Goal: Participate in discussion: Participate in discussion

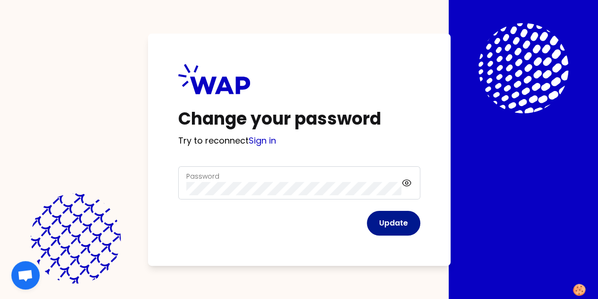
click at [367, 221] on button "Update" at bounding box center [393, 223] width 53 height 25
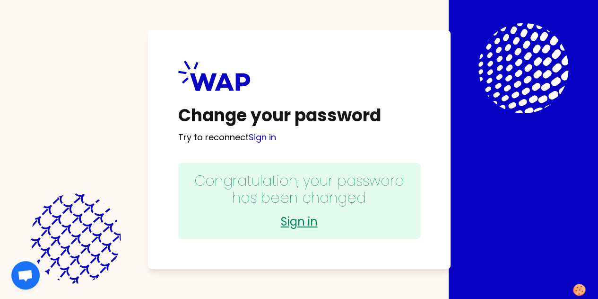
click at [188, 223] on link "Sign in" at bounding box center [299, 221] width 223 height 15
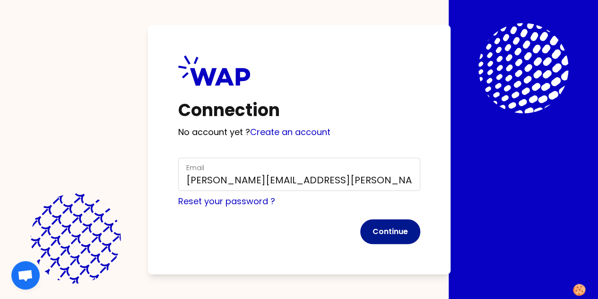
click at [360, 228] on button "Continue" at bounding box center [390, 231] width 60 height 25
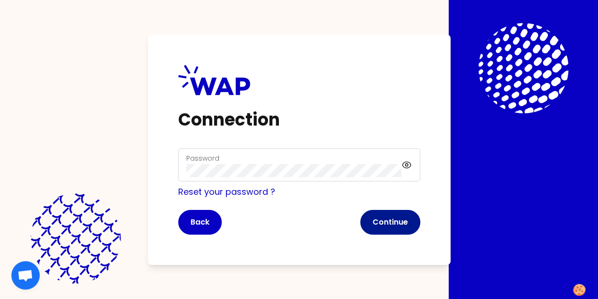
click at [360, 220] on button "Continue" at bounding box center [390, 222] width 60 height 25
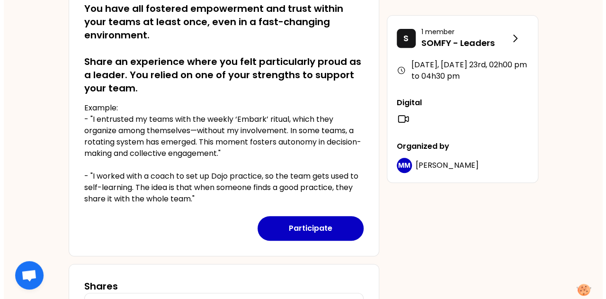
scroll to position [311, 0]
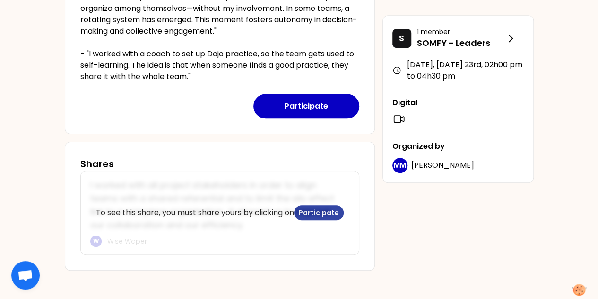
click at [324, 211] on button "Participate" at bounding box center [319, 212] width 50 height 15
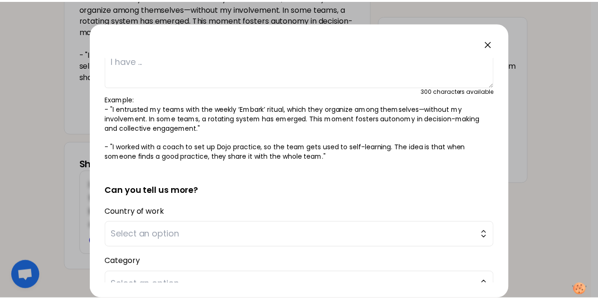
scroll to position [0, 0]
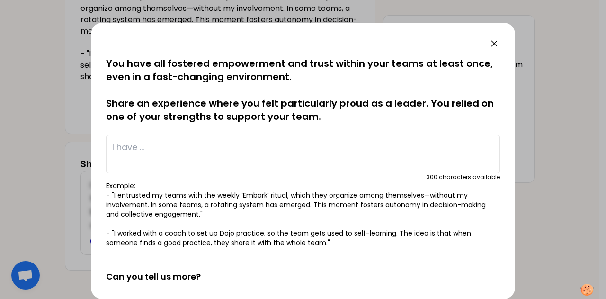
click at [494, 40] on icon at bounding box center [493, 43] width 11 height 11
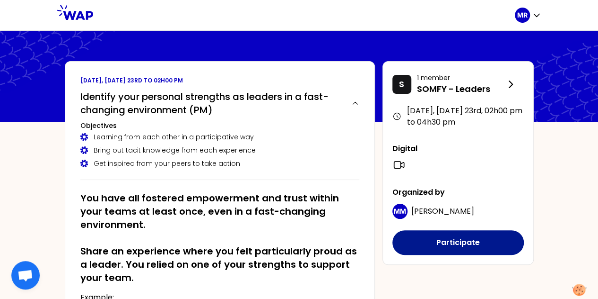
click at [459, 245] on button "Participate" at bounding box center [459, 242] width 132 height 25
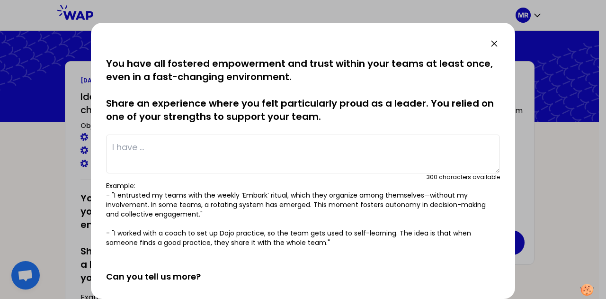
click at [159, 159] on textarea at bounding box center [303, 153] width 394 height 39
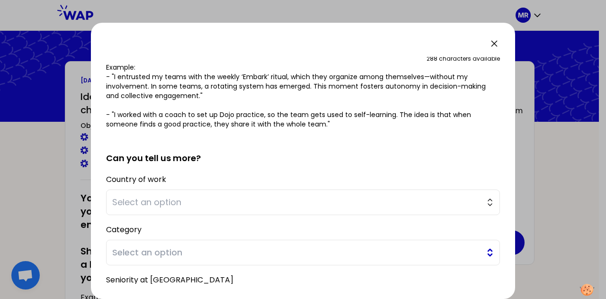
scroll to position [211, 0]
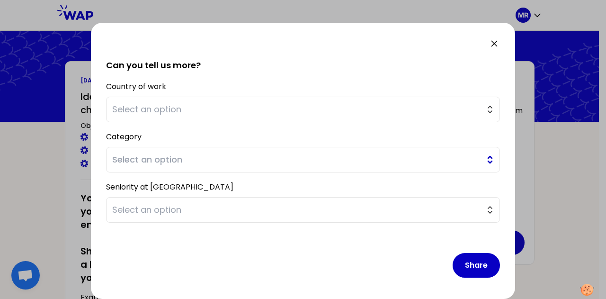
click at [286, 153] on span "Select an option" at bounding box center [296, 159] width 368 height 13
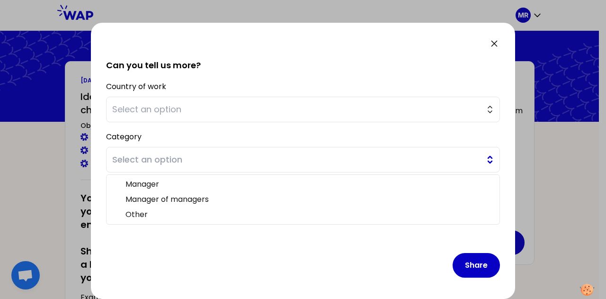
click at [483, 153] on button "Select an option" at bounding box center [303, 160] width 394 height 26
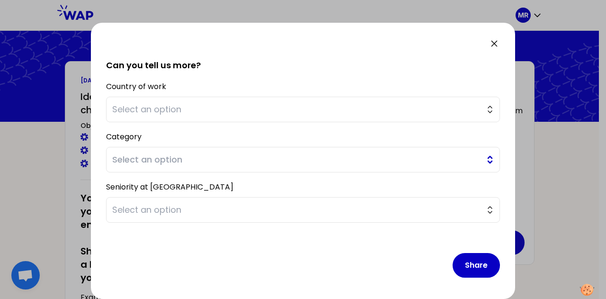
click at [483, 153] on button "Select an option" at bounding box center [303, 160] width 394 height 26
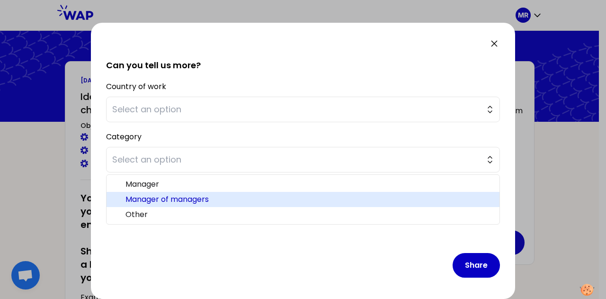
click at [195, 197] on span "Manager of managers" at bounding box center [308, 198] width 366 height 11
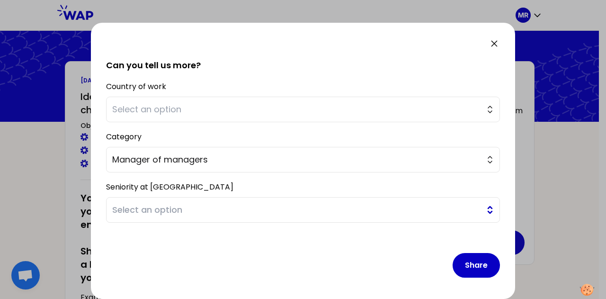
click at [330, 210] on span "Select an option" at bounding box center [296, 209] width 368 height 13
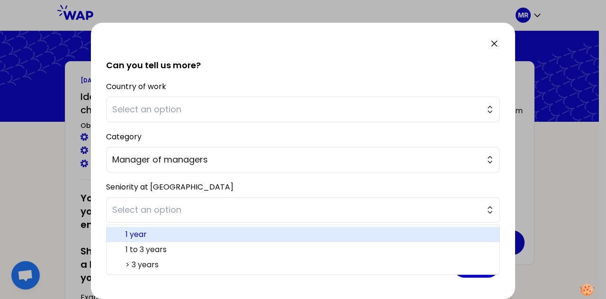
click at [165, 233] on span "1 year" at bounding box center [308, 233] width 366 height 11
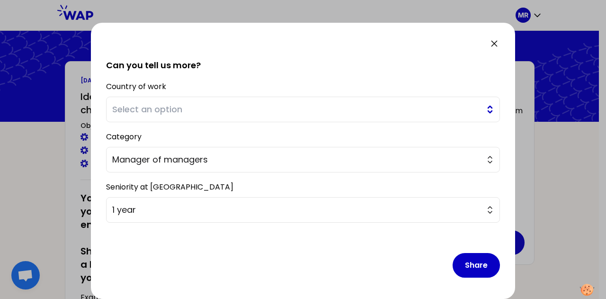
click at [216, 110] on span "Select an option" at bounding box center [296, 109] width 368 height 13
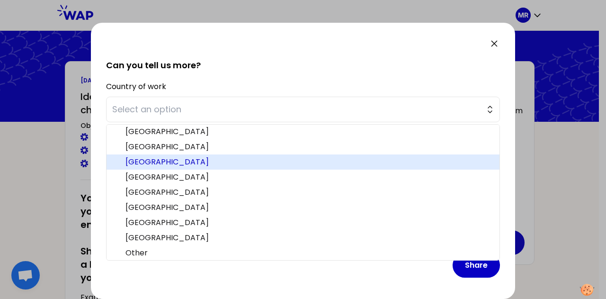
scroll to position [292, 0]
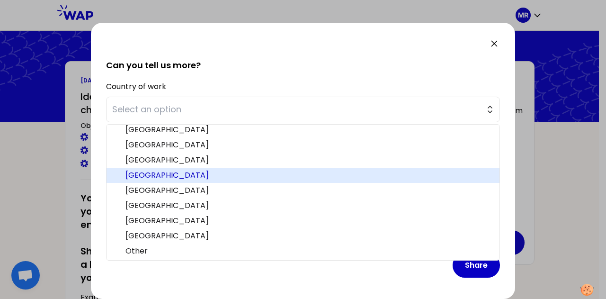
click at [158, 174] on span "[GEOGRAPHIC_DATA]" at bounding box center [308, 174] width 366 height 11
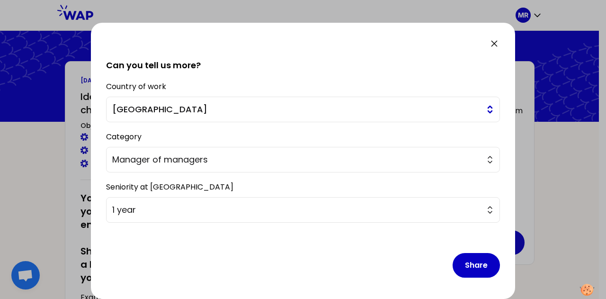
click at [251, 100] on button "[GEOGRAPHIC_DATA]" at bounding box center [303, 110] width 394 height 26
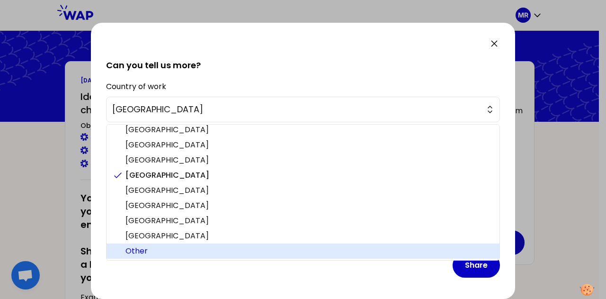
click at [190, 246] on span "Other" at bounding box center [308, 250] width 366 height 11
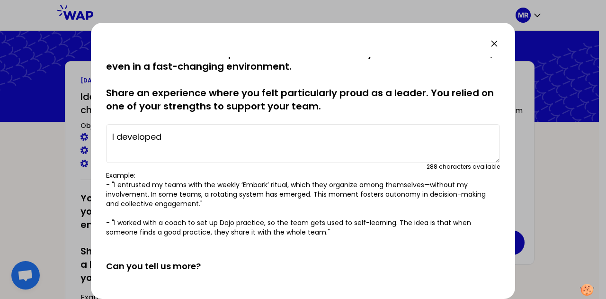
scroll to position [0, 0]
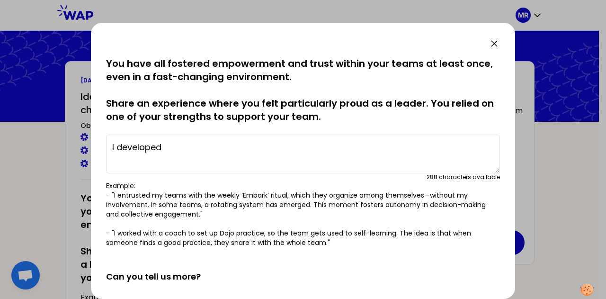
click at [227, 152] on textarea "I developed" at bounding box center [303, 153] width 394 height 39
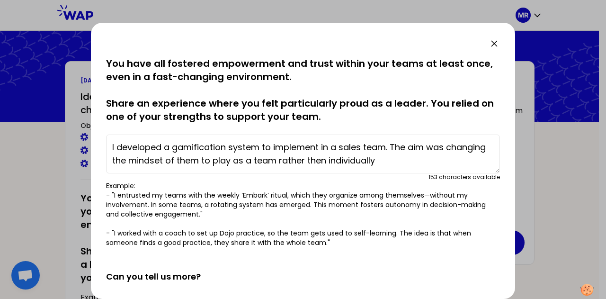
click at [435, 160] on textarea "I developed a gamification system to implement in a sales team. The aim was cha…" at bounding box center [303, 153] width 394 height 39
click at [152, 161] on textarea "I developed a gamification system to implement in a sales team. The aim was cha…" at bounding box center [303, 153] width 394 height 39
click at [242, 159] on textarea "I developed a gamification system to implement in a sales team. The aim was cha…" at bounding box center [303, 153] width 394 height 39
click at [433, 163] on textarea "I developed a gamification system to implement in a sales team. The aim was cha…" at bounding box center [303, 153] width 394 height 39
click at [112, 146] on textarea "I developed a gamification system to implement in a sales team. The aim was cha…" at bounding box center [303, 153] width 394 height 39
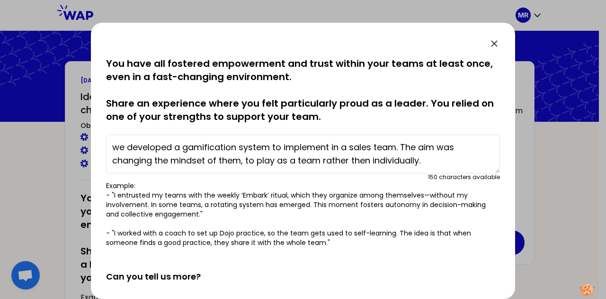
click at [343, 146] on textarea "we developed a gamification system to implement in a sales team. The aim was ch…" at bounding box center [303, 153] width 394 height 39
drag, startPoint x: 359, startPoint y: 148, endPoint x: 379, endPoint y: 149, distance: 20.4
click at [379, 149] on textarea "we developed a gamification system to implement in the sales team. The aim was …" at bounding box center [303, 153] width 394 height 39
click at [381, 146] on textarea "we developed a gamification system to implement in the team. The aim was changi…" at bounding box center [303, 153] width 394 height 39
click at [255, 160] on textarea "we developed a gamification system to implement in the team (sales). The aim wa…" at bounding box center [303, 153] width 394 height 39
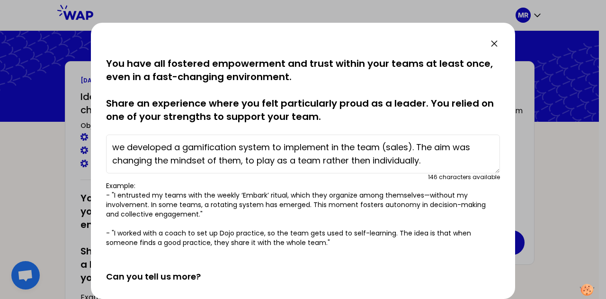
click at [440, 161] on textarea "we developed a gamification system to implement in the team (sales). The aim wa…" at bounding box center [303, 153] width 394 height 39
type textarea "we developed a gamification system to implement in the team (sales). The aim wa…"
click at [408, 193] on p "Example: - "I entrusted my teams with the weekly ‘Embark’ ritual, which they or…" at bounding box center [303, 214] width 394 height 66
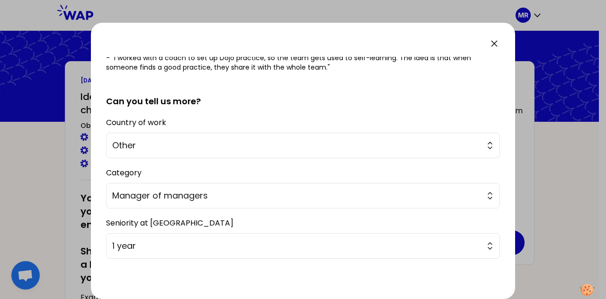
scroll to position [211, 0]
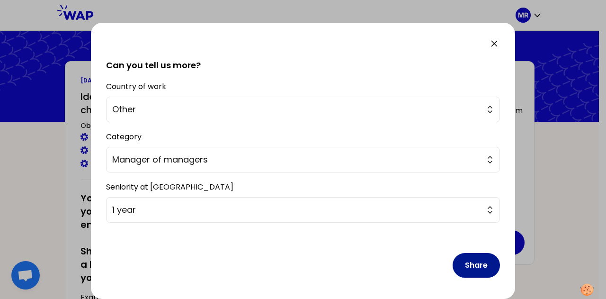
click at [467, 259] on button "Share" at bounding box center [475, 265] width 47 height 25
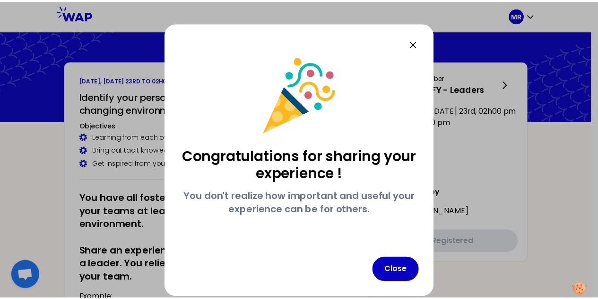
scroll to position [0, 0]
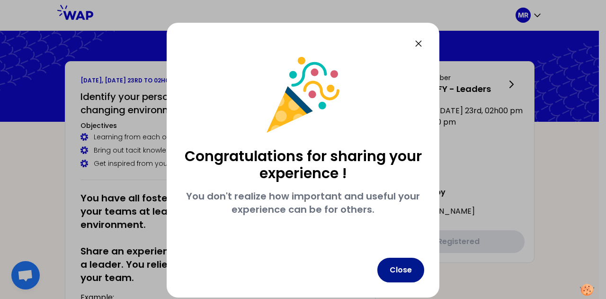
click at [400, 273] on button "Close" at bounding box center [400, 269] width 47 height 25
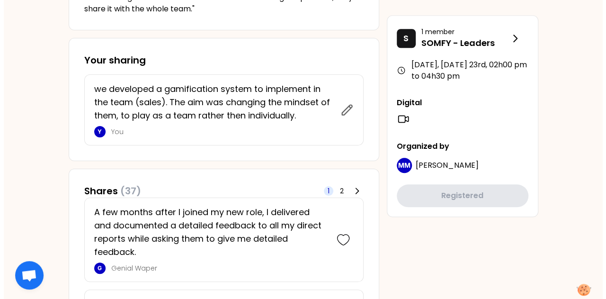
scroll to position [426, 0]
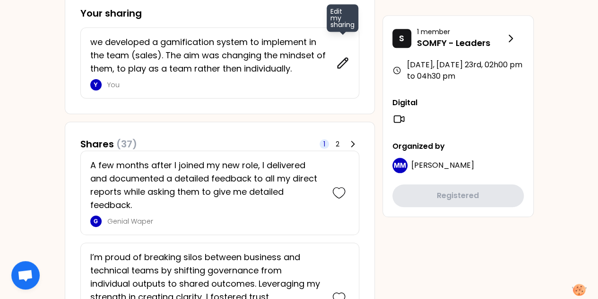
click at [345, 61] on icon at bounding box center [343, 63] width 10 height 10
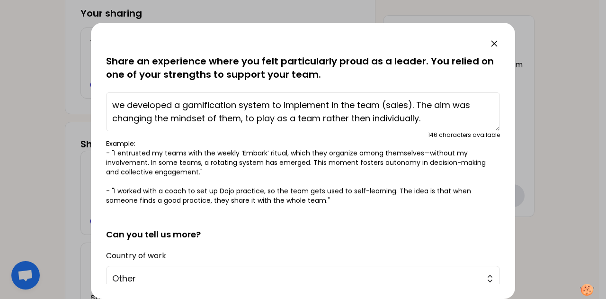
scroll to position [0, 0]
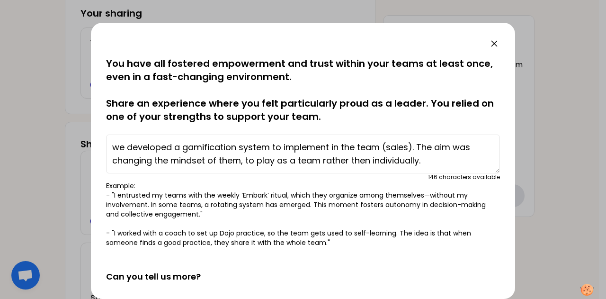
click at [124, 147] on textarea "we developed a gamification system to implement in the team (sales). The aim wa…" at bounding box center [303, 153] width 394 height 39
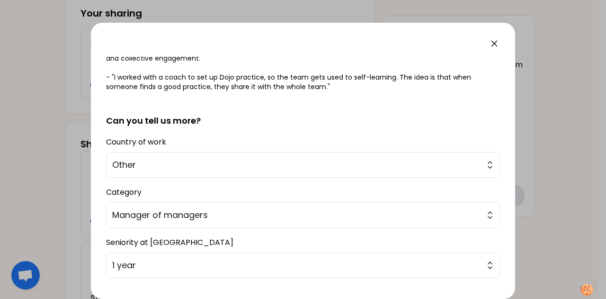
scroll to position [189, 0]
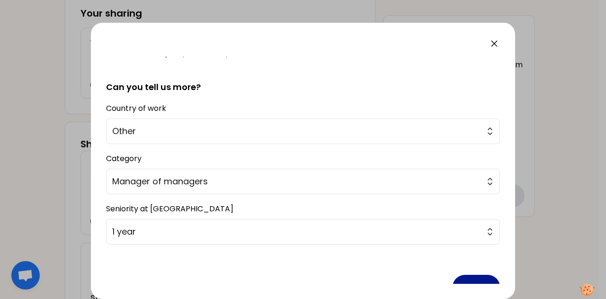
type textarea "I developed a gamification system to implement in the team (sales). The aim was…"
click at [465, 281] on button "Share" at bounding box center [475, 286] width 47 height 25
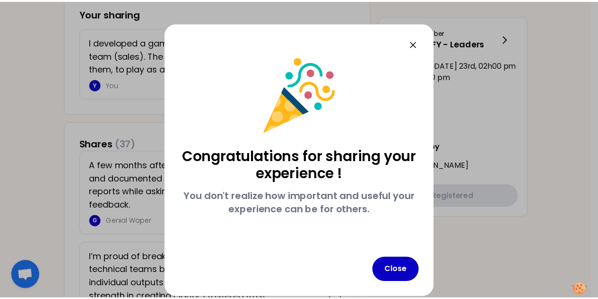
scroll to position [0, 0]
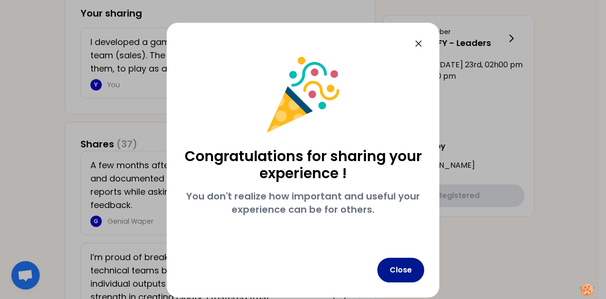
click at [407, 268] on button "Close" at bounding box center [400, 269] width 47 height 25
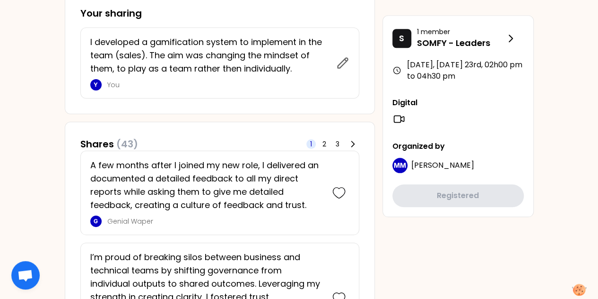
click at [333, 140] on div "1 2 3" at bounding box center [333, 143] width 53 height 13
click at [340, 142] on span "3" at bounding box center [337, 143] width 9 height 9
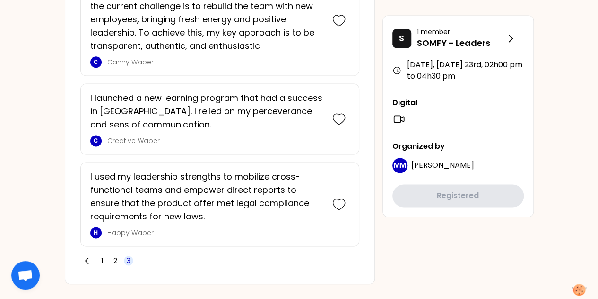
scroll to position [615, 0]
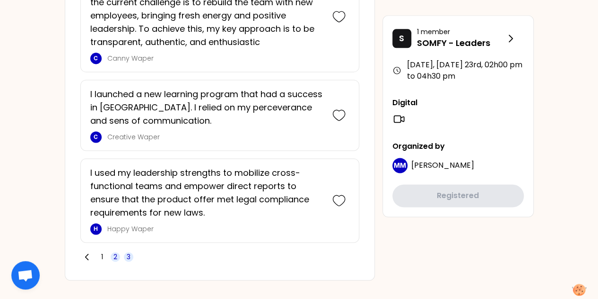
click at [115, 254] on span "2" at bounding box center [116, 256] width 4 height 9
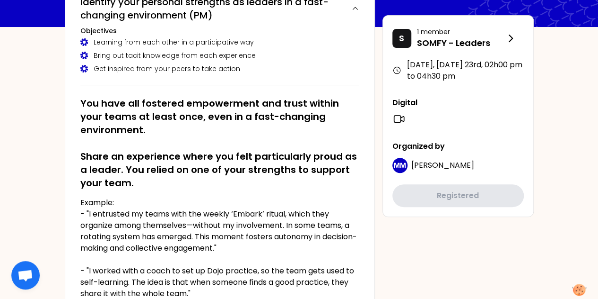
scroll to position [0, 0]
